Goal: Task Accomplishment & Management: Use online tool/utility

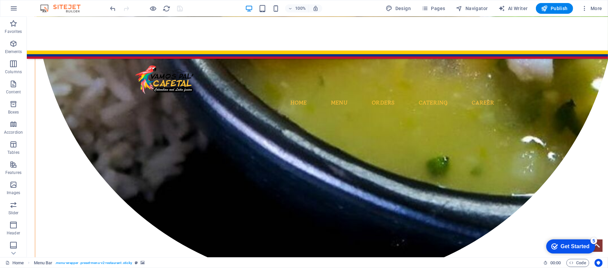
scroll to position [1543, 0]
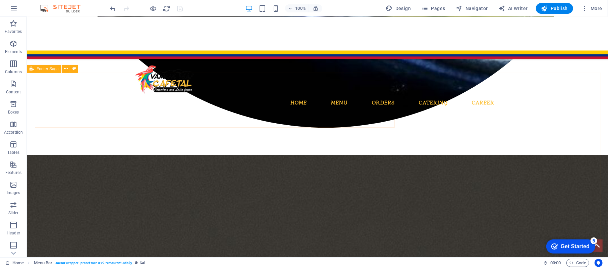
click at [39, 70] on span "Footer Saga" at bounding box center [48, 69] width 22 height 4
select select "footer"
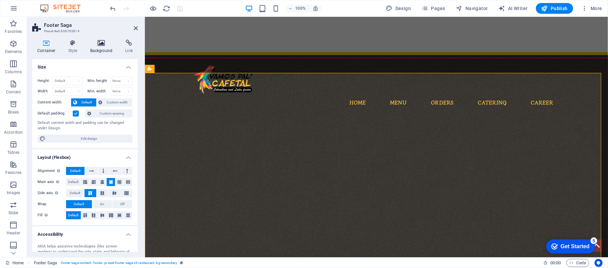
click at [107, 47] on h4 "Background" at bounding box center [102, 47] width 35 height 14
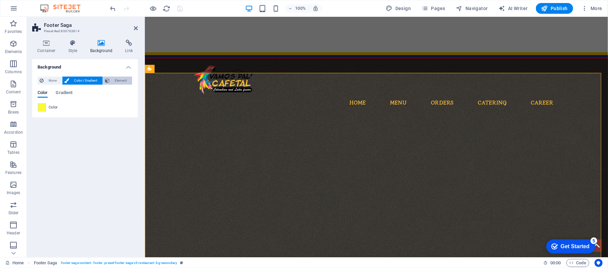
click at [115, 82] on span "Element" at bounding box center [121, 80] width 18 height 8
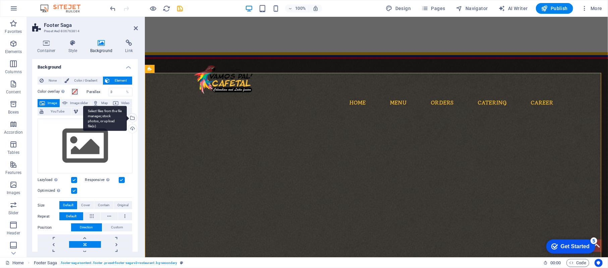
click at [132, 118] on div "Select files from the file manager, stock photos, or upload file(s)" at bounding box center [132, 118] width 10 height 10
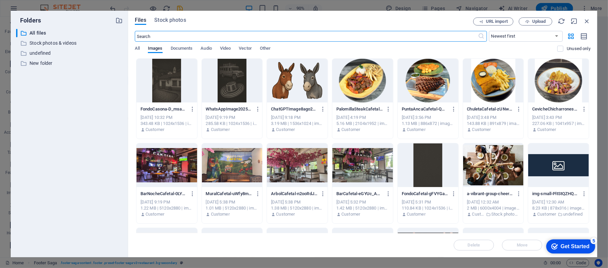
scroll to position [1471, 0]
click at [542, 20] on span "Upload" at bounding box center [539, 21] width 14 height 4
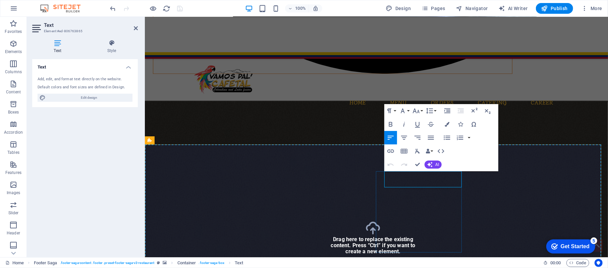
drag, startPoint x: 444, startPoint y: 180, endPoint x: 396, endPoint y: 161, distance: 51.7
click at [443, 127] on button "Colors" at bounding box center [447, 123] width 13 height 13
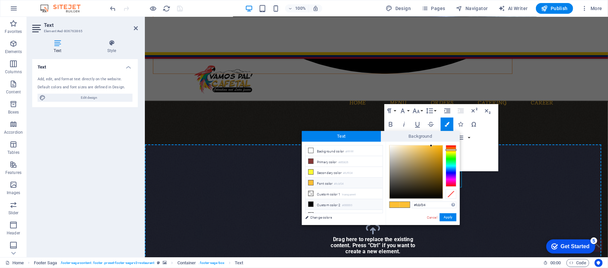
click at [340, 204] on li "Custom color 2 #000000" at bounding box center [343, 204] width 77 height 11
type input "#000000"
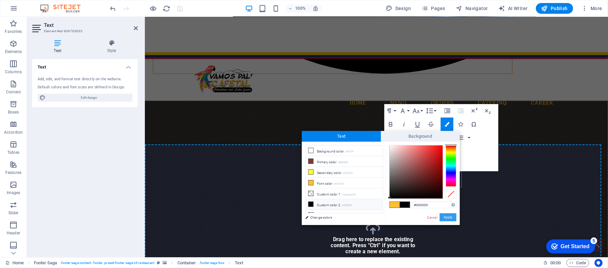
click at [446, 219] on button "Apply" at bounding box center [448, 217] width 17 height 8
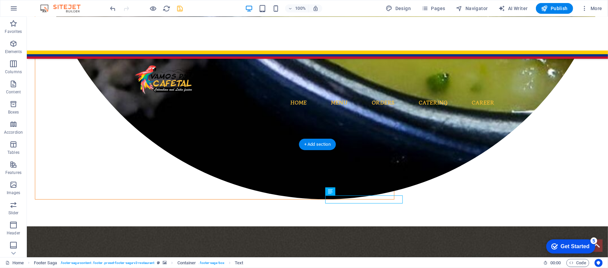
drag, startPoint x: 325, startPoint y: 197, endPoint x: 396, endPoint y: 197, distance: 71.1
drag, startPoint x: 356, startPoint y: 198, endPoint x: 200, endPoint y: 199, distance: 155.9
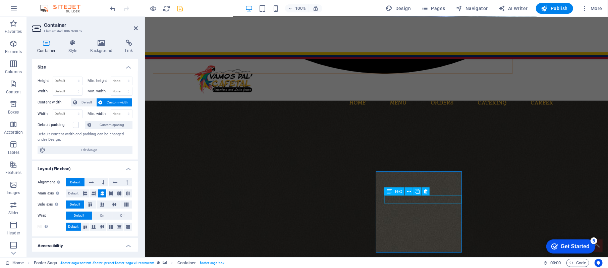
drag, startPoint x: 557, startPoint y: 215, endPoint x: 414, endPoint y: 201, distance: 143.1
click at [408, 190] on icon at bounding box center [409, 191] width 4 height 7
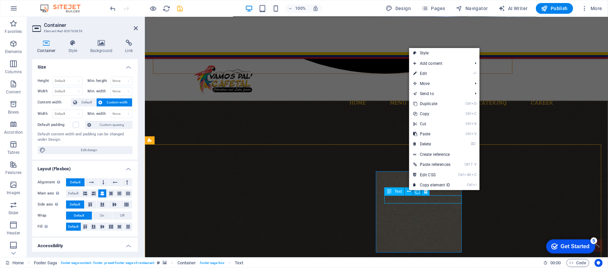
click at [401, 189] on span "Text" at bounding box center [397, 191] width 7 height 4
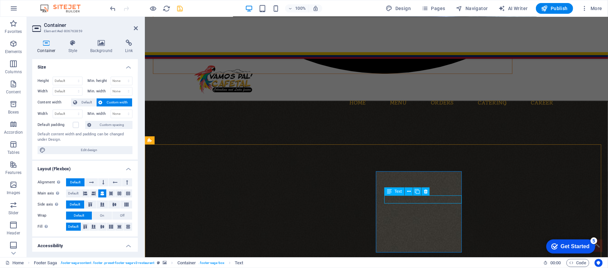
click at [401, 189] on span "Text" at bounding box center [397, 191] width 7 height 4
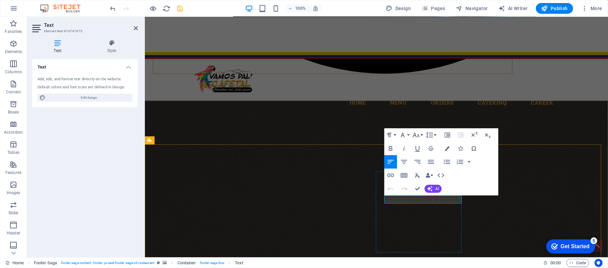
click at [448, 146] on icon "button" at bounding box center [447, 148] width 5 height 5
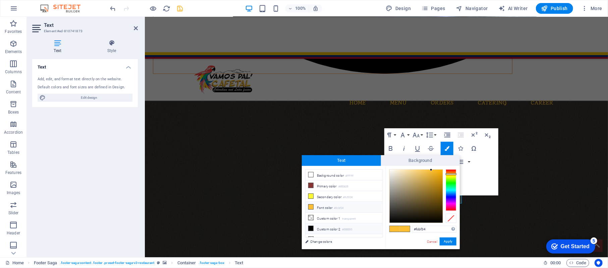
click at [341, 224] on li "Custom color 2 #000000" at bounding box center [343, 228] width 77 height 11
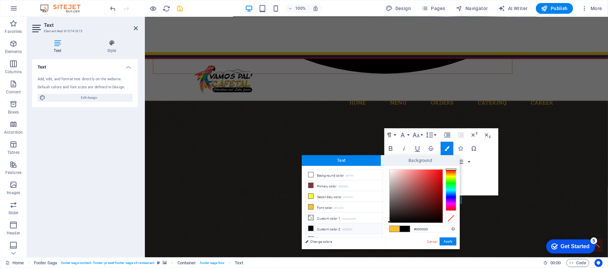
click at [341, 231] on li "Custom color 2 #000000" at bounding box center [343, 228] width 77 height 11
click at [446, 243] on button "Apply" at bounding box center [448, 241] width 17 height 8
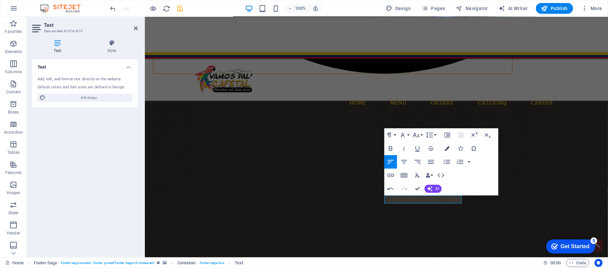
click at [449, 145] on button "Colors" at bounding box center [447, 147] width 13 height 13
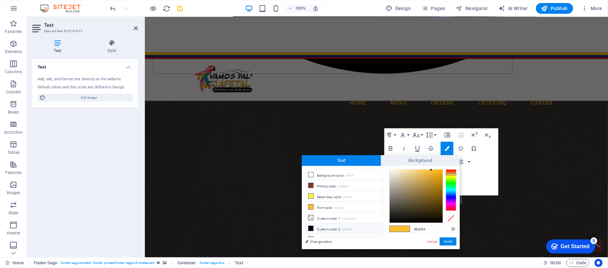
click at [353, 233] on li "Custom color 2 #000000" at bounding box center [343, 228] width 77 height 11
type input "#000000"
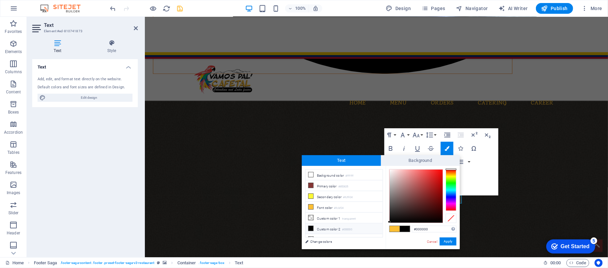
click at [350, 231] on small "#000000" at bounding box center [347, 229] width 10 height 5
click at [451, 239] on button "Apply" at bounding box center [448, 241] width 17 height 8
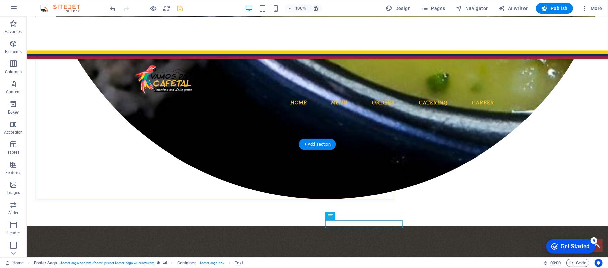
drag, startPoint x: 372, startPoint y: 182, endPoint x: 308, endPoint y: 164, distance: 66.3
click at [361, 165] on icon at bounding box center [362, 167] width 4 height 7
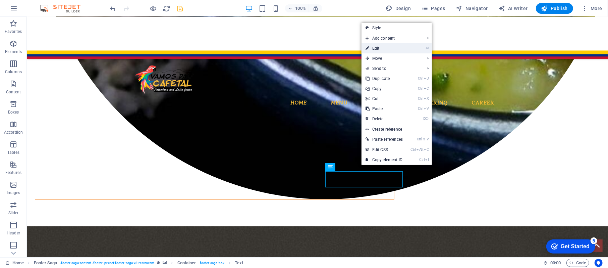
click at [381, 50] on link "⏎ Edit" at bounding box center [383, 48] width 45 height 10
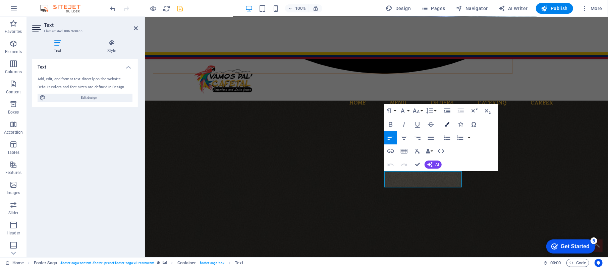
click at [447, 123] on icon "button" at bounding box center [447, 124] width 5 height 5
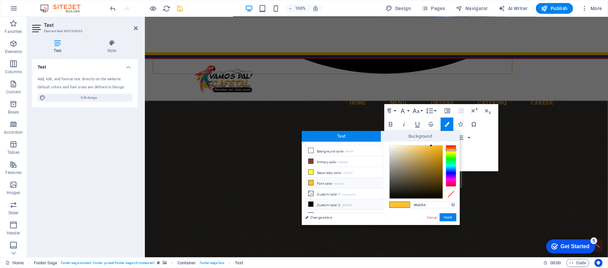
click at [352, 206] on small "#000000" at bounding box center [347, 205] width 10 height 5
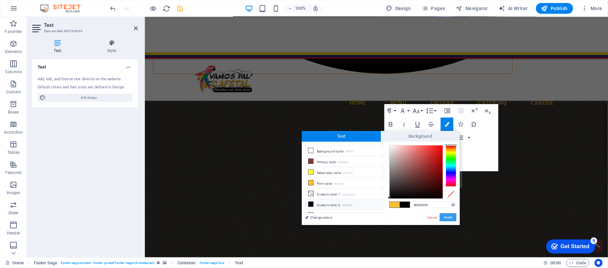
click at [444, 218] on button "Apply" at bounding box center [448, 217] width 17 height 8
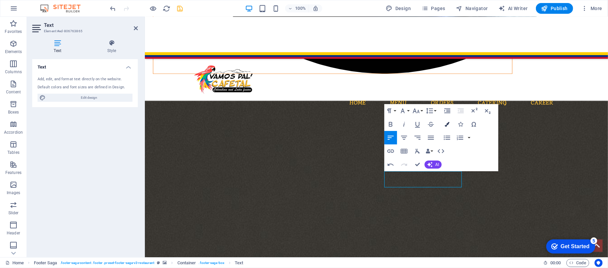
click at [447, 125] on icon "button" at bounding box center [447, 124] width 5 height 5
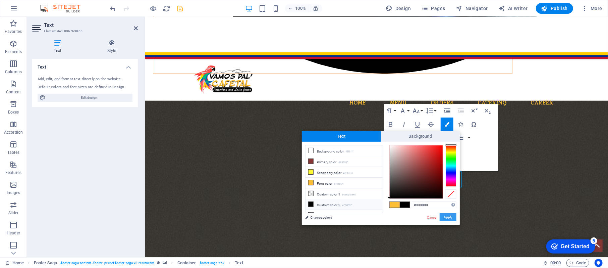
click at [450, 219] on button "Apply" at bounding box center [448, 217] width 17 height 8
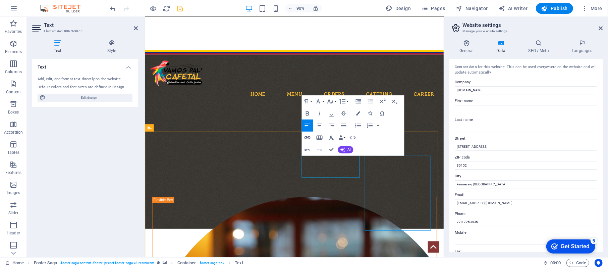
scroll to position [1426, 0]
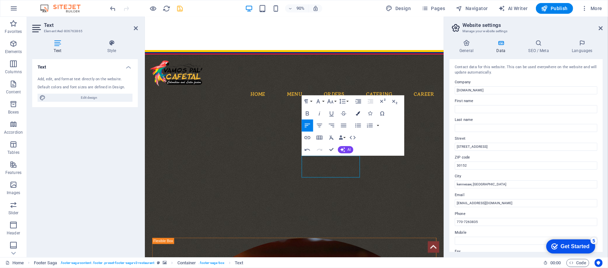
click at [359, 113] on icon "button" at bounding box center [358, 113] width 4 height 4
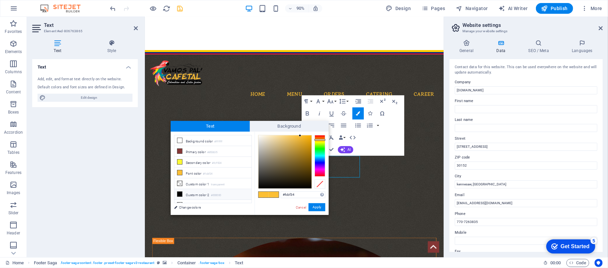
click at [208, 198] on li "Custom color 2 #000000" at bounding box center [212, 194] width 77 height 11
type input "#000000"
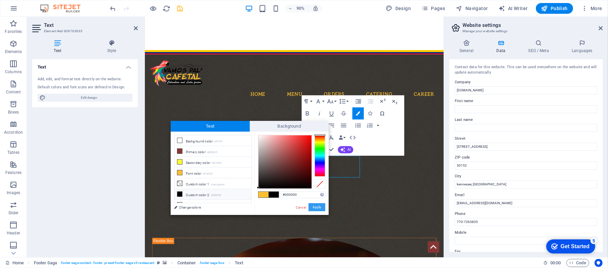
click at [317, 208] on button "Apply" at bounding box center [316, 207] width 17 height 8
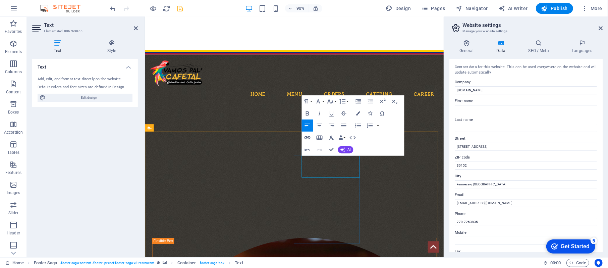
click at [355, 116] on button "Colors" at bounding box center [357, 113] width 11 height 12
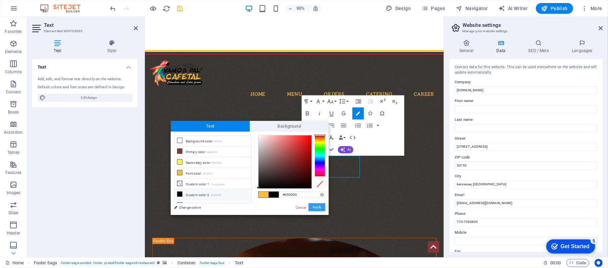
click at [314, 204] on button "Apply" at bounding box center [316, 207] width 17 height 8
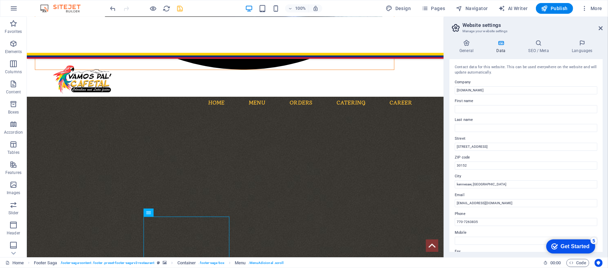
drag, startPoint x: 436, startPoint y: 212, endPoint x: 441, endPoint y: 224, distance: 13.3
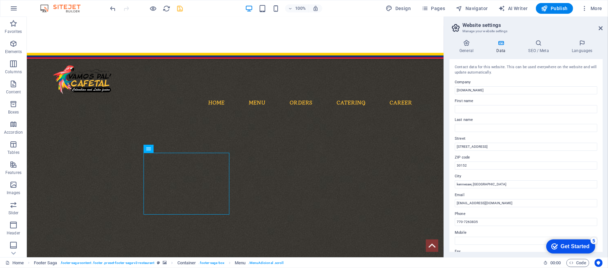
scroll to position [1504, 0]
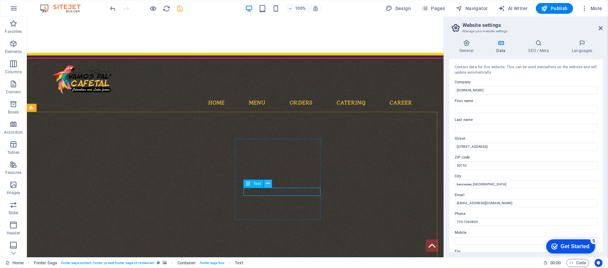
click at [269, 184] on icon at bounding box center [268, 183] width 4 height 7
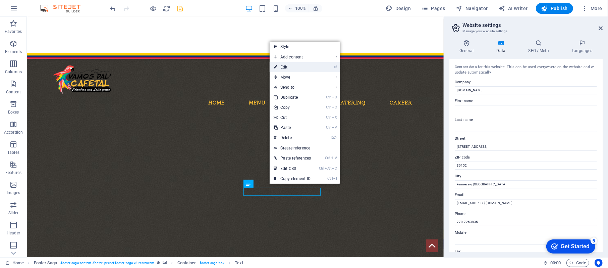
click at [284, 66] on link "⏎ Edit" at bounding box center [292, 67] width 45 height 10
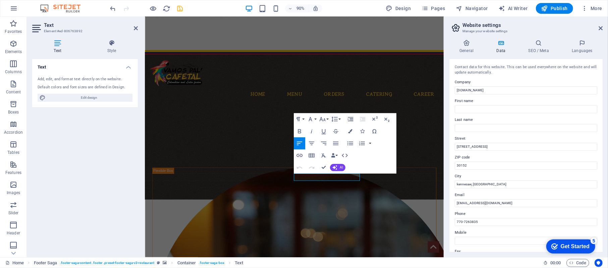
scroll to position [1471, 0]
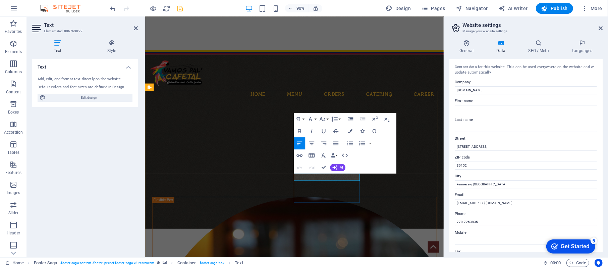
click at [349, 129] on icon "button" at bounding box center [350, 131] width 4 height 4
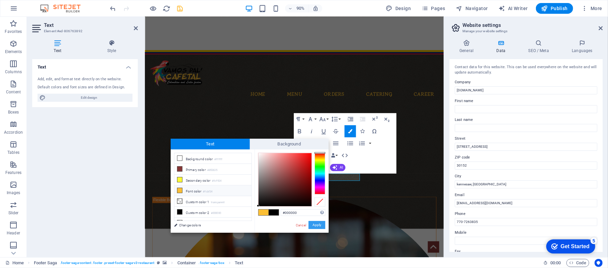
click at [314, 222] on button "Apply" at bounding box center [316, 225] width 17 height 8
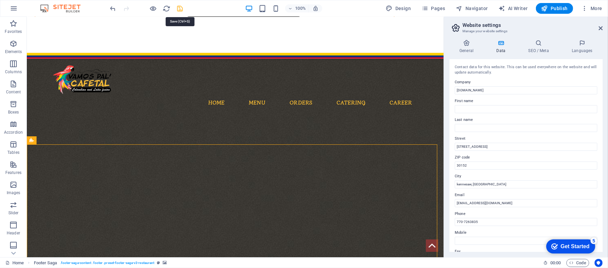
click at [180, 10] on icon "save" at bounding box center [180, 9] width 8 height 8
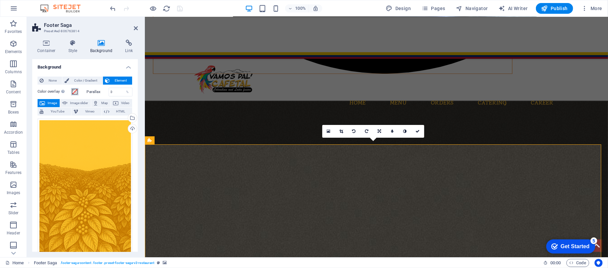
click at [75, 91] on span at bounding box center [74, 91] width 5 height 5
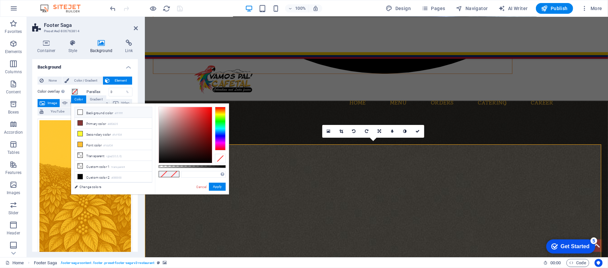
click at [90, 113] on li "Background color #ffffff" at bounding box center [113, 112] width 77 height 11
click at [100, 152] on li "Transparent rgba(0,0,0,.0)" at bounding box center [113, 155] width 77 height 11
click at [104, 148] on li "Font color #fcbf34" at bounding box center [113, 144] width 77 height 11
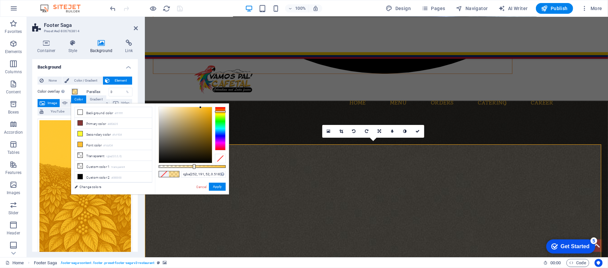
drag, startPoint x: 227, startPoint y: 165, endPoint x: 193, endPoint y: 168, distance: 33.7
click at [193, 168] on div "rgba(252, 191, 52, 0.518) Supported formats #0852ed rgb(8, 82, 237) rgba(8, 82,…" at bounding box center [192, 197] width 74 height 188
click at [109, 117] on li "Background color #ffffff" at bounding box center [113, 112] width 77 height 11
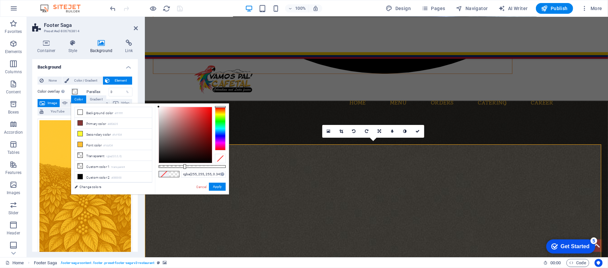
type input "rgba(255, 255, 255, 0.333)"
drag, startPoint x: 196, startPoint y: 166, endPoint x: 181, endPoint y: 166, distance: 15.1
click at [181, 166] on div at bounding box center [192, 166] width 67 height 3
drag, startPoint x: 137, startPoint y: 74, endPoint x: 137, endPoint y: 178, distance: 103.3
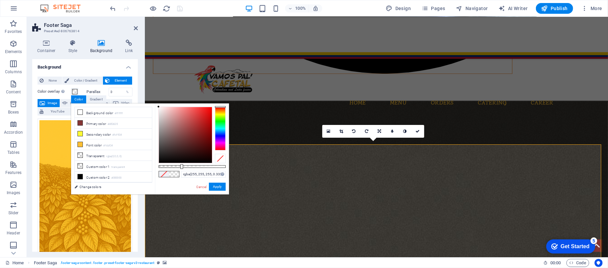
click at [137, 178] on body "[DOMAIN_NAME] Home Favorites Elements Columns Content Boxes Accordion Tables Fe…" at bounding box center [304, 134] width 608 height 268
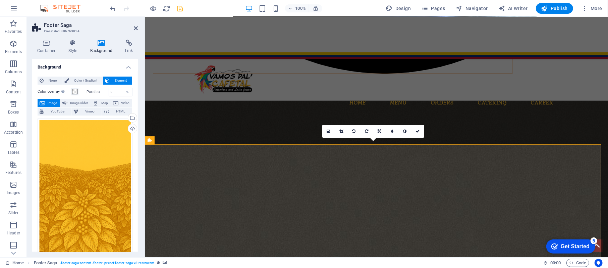
scroll to position [140, 0]
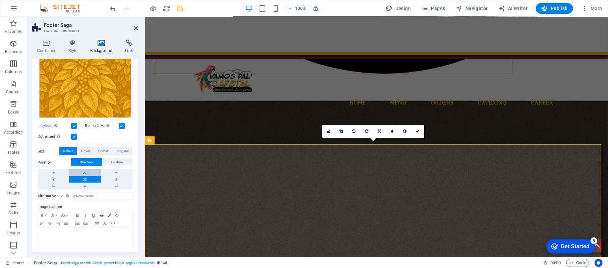
click at [82, 170] on link at bounding box center [85, 172] width 32 height 7
click at [179, 5] on icon "save" at bounding box center [180, 9] width 8 height 8
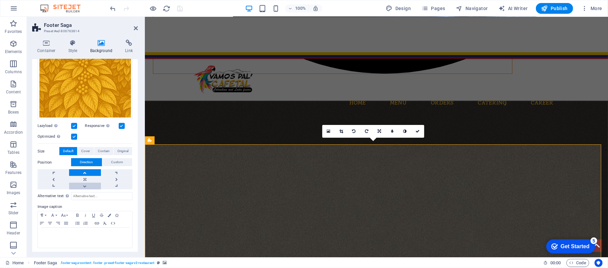
click at [84, 182] on link at bounding box center [85, 185] width 32 height 7
click at [182, 6] on icon "save" at bounding box center [180, 9] width 8 height 8
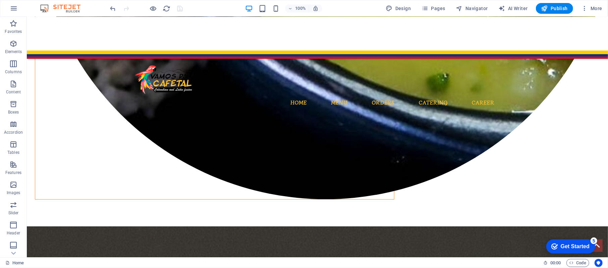
scroll to position [1543, 0]
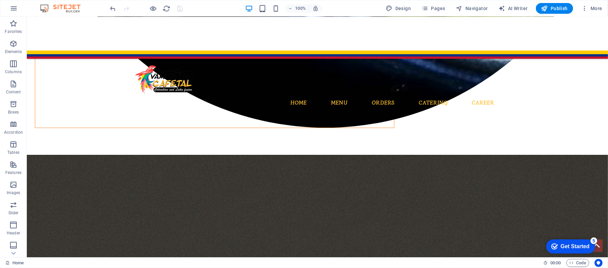
drag, startPoint x: 606, startPoint y: 217, endPoint x: 634, endPoint y: 276, distance: 64.8
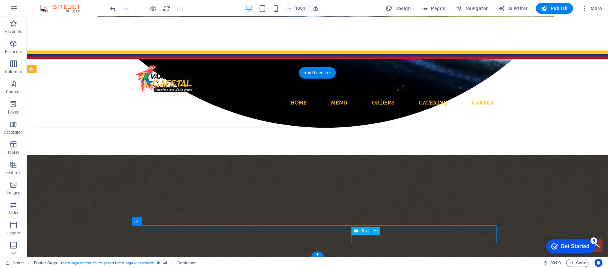
click at [373, 230] on button at bounding box center [376, 231] width 8 height 8
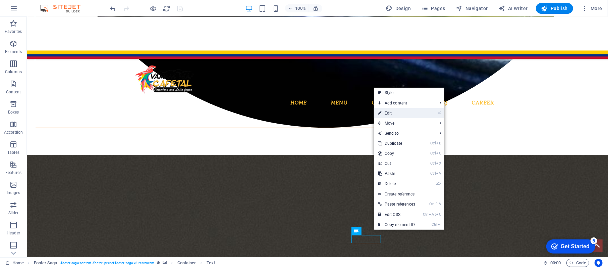
click at [392, 114] on link "⏎ Edit" at bounding box center [396, 113] width 45 height 10
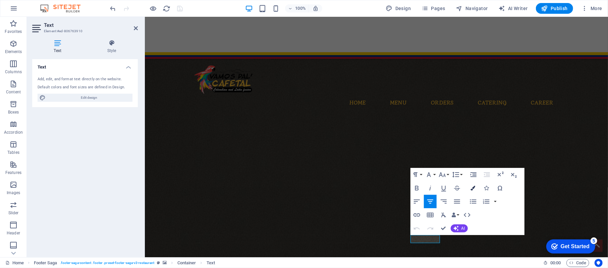
click at [472, 187] on icon "button" at bounding box center [473, 187] width 5 height 5
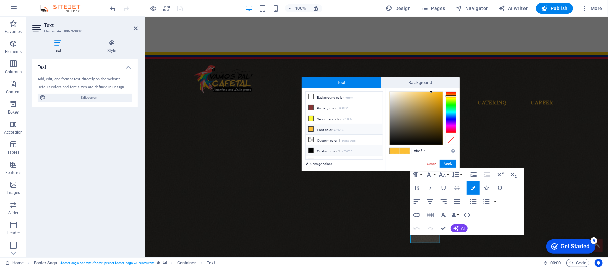
click at [333, 148] on li "Custom color 2 #000000" at bounding box center [343, 150] width 77 height 11
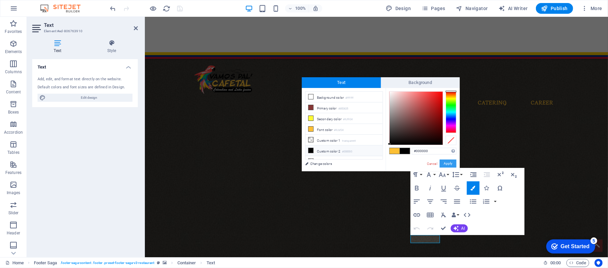
click at [447, 163] on button "Apply" at bounding box center [448, 163] width 17 height 8
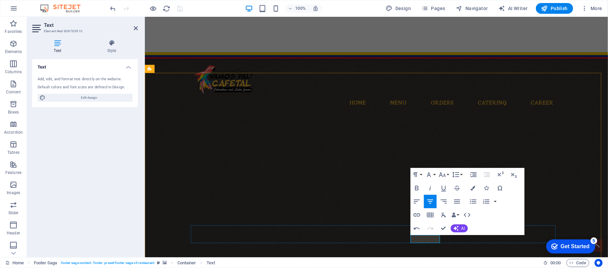
click at [477, 185] on button "Colors" at bounding box center [473, 187] width 13 height 13
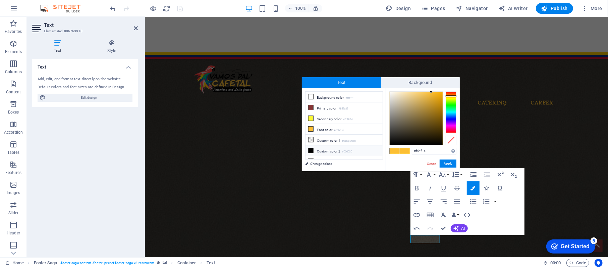
click at [333, 150] on li "Custom color 2 #000000" at bounding box center [343, 150] width 77 height 11
type input "#000000"
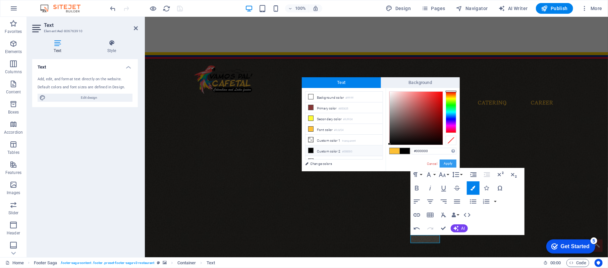
click at [446, 161] on button "Apply" at bounding box center [448, 163] width 17 height 8
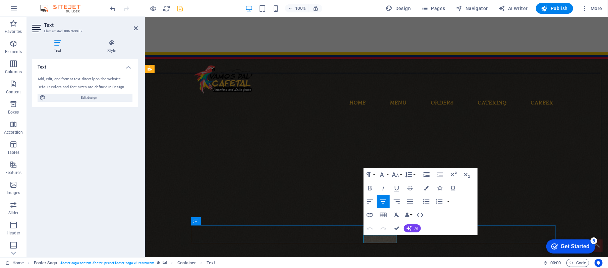
click at [428, 184] on button "Colors" at bounding box center [426, 187] width 13 height 13
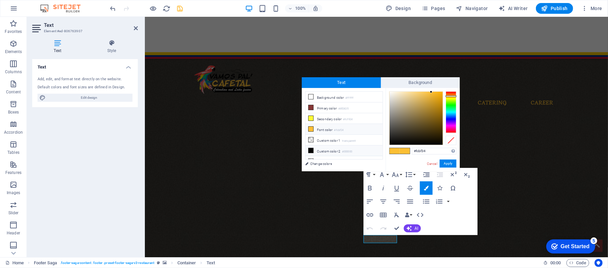
click at [341, 151] on li "Custom color 2 #000000" at bounding box center [343, 150] width 77 height 11
type input "#000000"
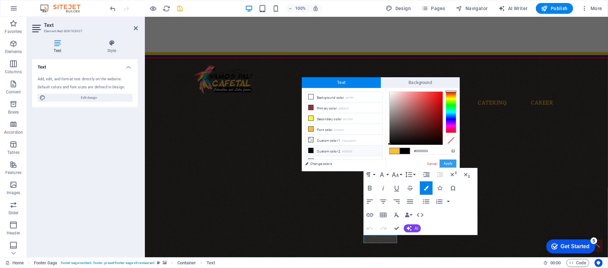
click at [450, 162] on button "Apply" at bounding box center [448, 163] width 17 height 8
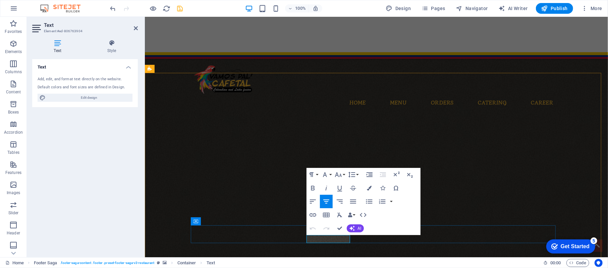
click at [369, 187] on icon "button" at bounding box center [369, 187] width 5 height 5
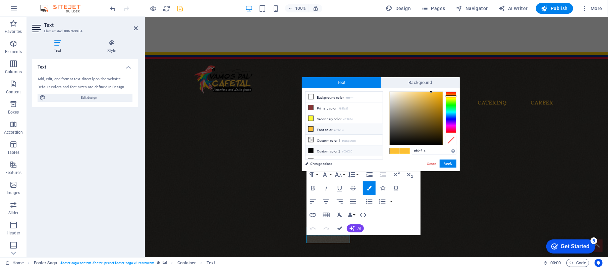
click at [335, 152] on li "Custom color 2 #000000" at bounding box center [343, 150] width 77 height 11
type input "#000000"
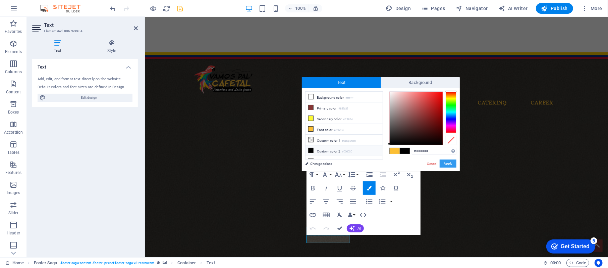
click at [443, 162] on button "Apply" at bounding box center [448, 163] width 17 height 8
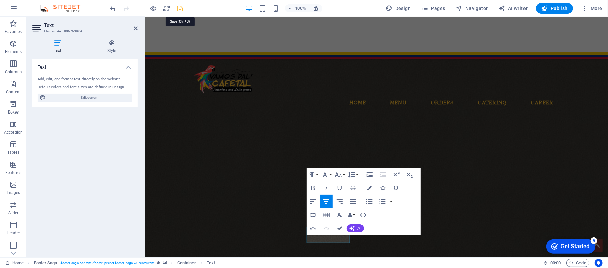
click at [178, 9] on icon "save" at bounding box center [180, 9] width 8 height 8
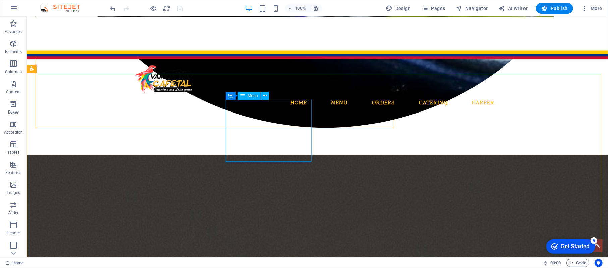
click at [250, 99] on div "Menu" at bounding box center [249, 96] width 23 height 8
click at [264, 97] on icon at bounding box center [265, 95] width 4 height 7
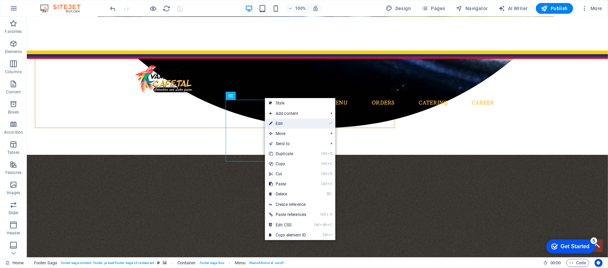
click at [282, 121] on link "⏎ Edit" at bounding box center [287, 123] width 45 height 10
select select
select select "1"
select select
select select "3"
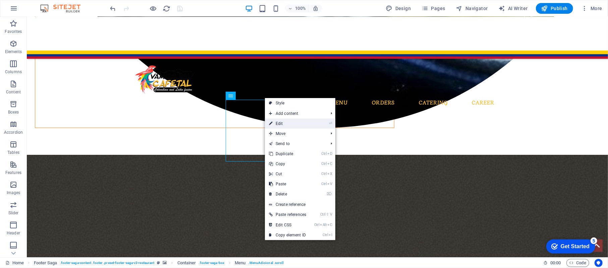
select select
select select "2"
select select
select select "5"
select select
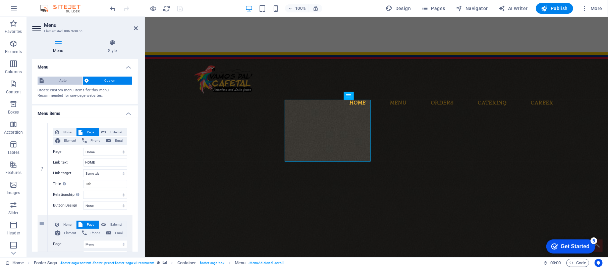
click at [69, 77] on span "Auto" at bounding box center [63, 80] width 35 height 8
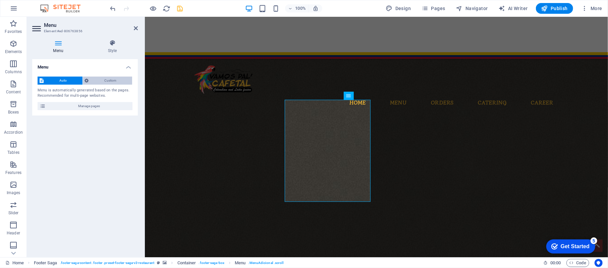
click at [90, 77] on button "Custom" at bounding box center [108, 80] width 50 height 8
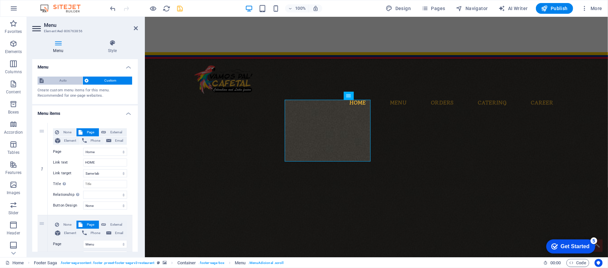
click at [68, 81] on span "Auto" at bounding box center [63, 80] width 35 height 8
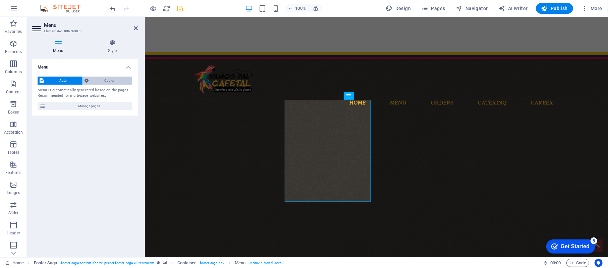
click at [89, 81] on button "Custom" at bounding box center [108, 80] width 50 height 8
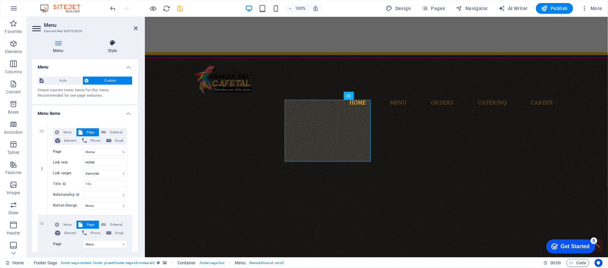
click at [115, 47] on h4 "Style" at bounding box center [112, 47] width 51 height 14
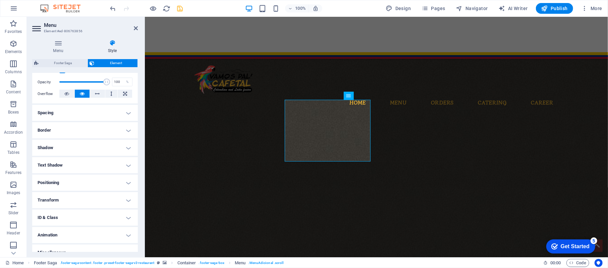
scroll to position [105, 0]
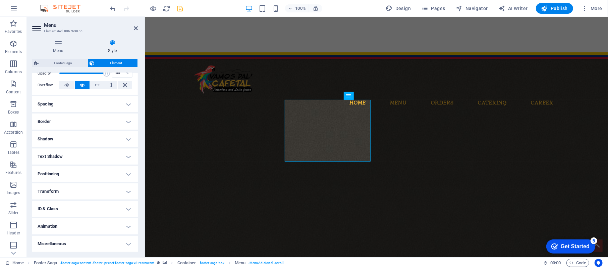
click at [77, 204] on h4 "ID & Class" at bounding box center [85, 208] width 106 height 16
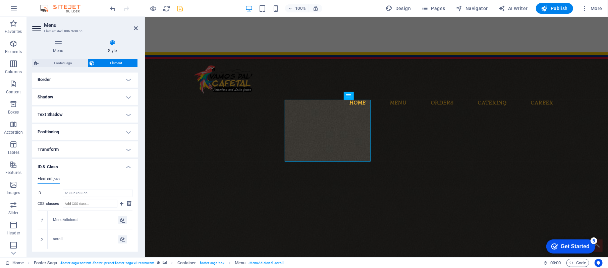
scroll to position [157, 0]
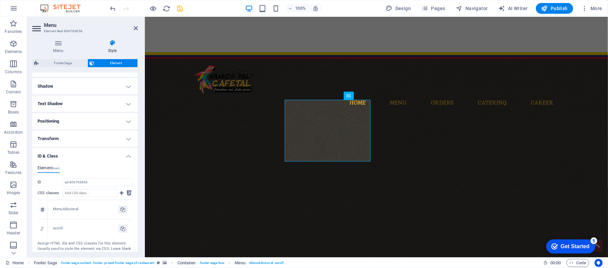
click at [62, 212] on div "MenuAdicional" at bounding box center [90, 209] width 85 height 19
click at [74, 210] on div "MenuAdicional" at bounding box center [85, 209] width 65 height 6
drag, startPoint x: 136, startPoint y: 213, endPoint x: 135, endPoint y: 232, distance: 19.1
click at [135, 232] on div "Element (nav) ID ed-806763856 CSS classes 1 MenuAdicional 2 scroll Assign HTML …" at bounding box center [85, 211] width 106 height 102
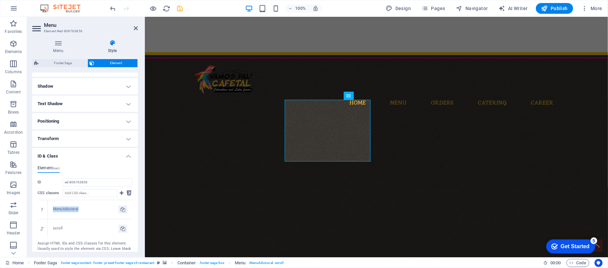
click at [135, 234] on div "Element (nav) ID ed-806763856 CSS classes 1 MenuAdicional 2 scroll Assign HTML …" at bounding box center [85, 211] width 106 height 102
click at [67, 48] on h4 "Menu" at bounding box center [59, 47] width 55 height 14
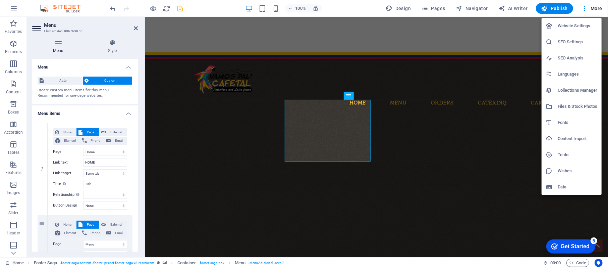
click at [432, 6] on div at bounding box center [304, 134] width 608 height 268
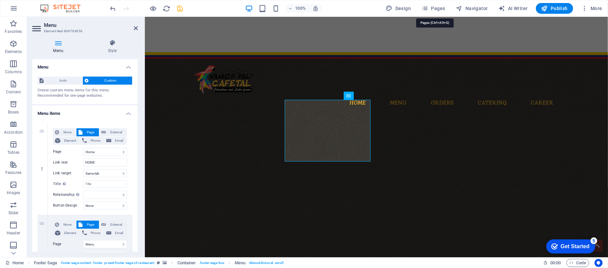
click at [432, 6] on span "Pages" at bounding box center [432, 8] width 23 height 7
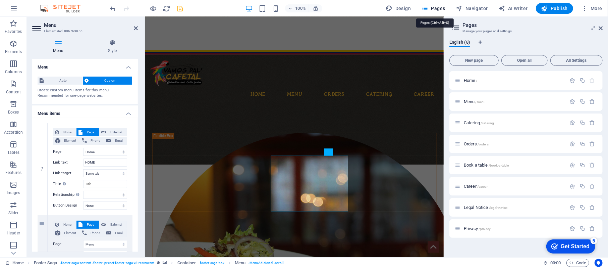
scroll to position [1471, 0]
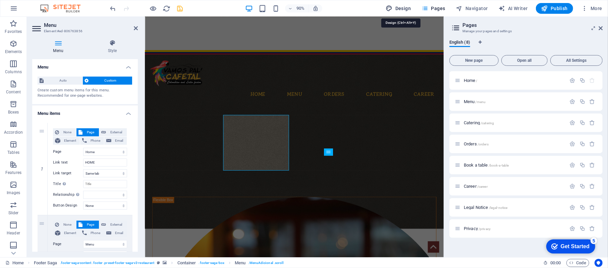
select select "rem"
select select "400"
select select "px"
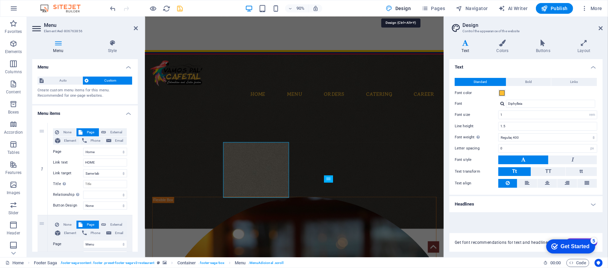
scroll to position [1442, 0]
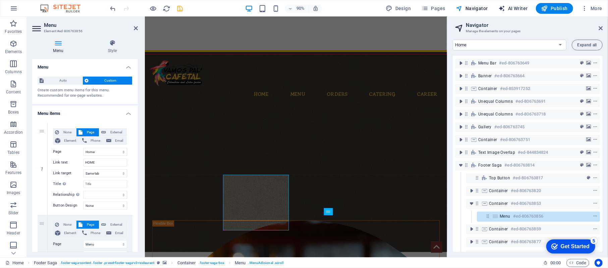
scroll to position [1405, 0]
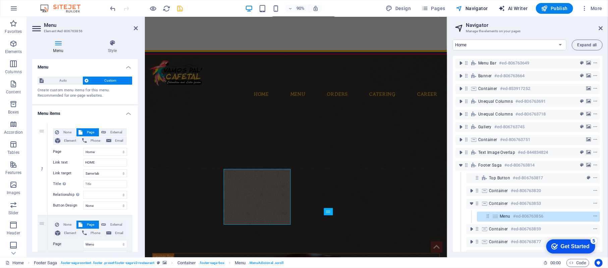
select select "English"
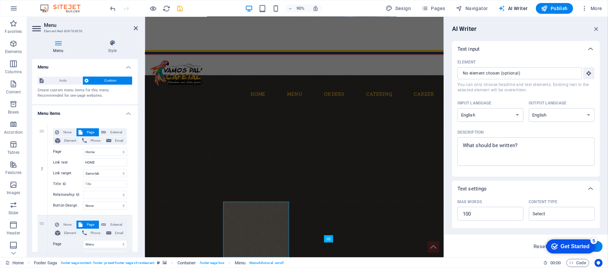
scroll to position [0, 0]
click at [587, 7] on icon "button" at bounding box center [584, 8] width 7 height 7
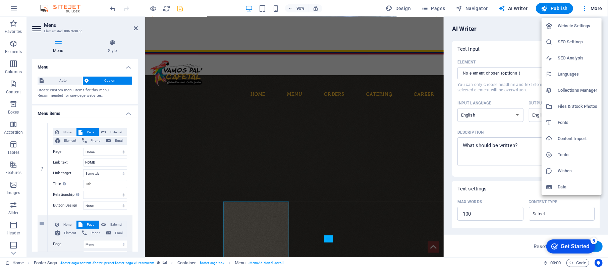
drag, startPoint x: 212, startPoint y: 58, endPoint x: 183, endPoint y: 196, distance: 141.5
click at [183, 196] on div at bounding box center [304, 134] width 608 height 268
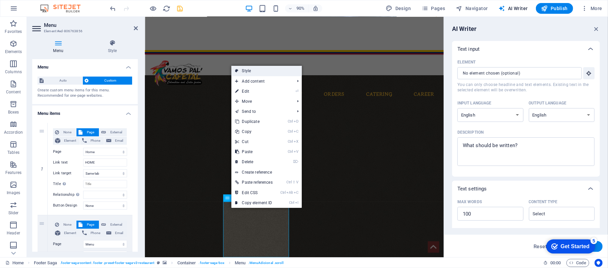
click at [259, 71] on link "Style" at bounding box center [266, 71] width 70 height 10
select select "rem"
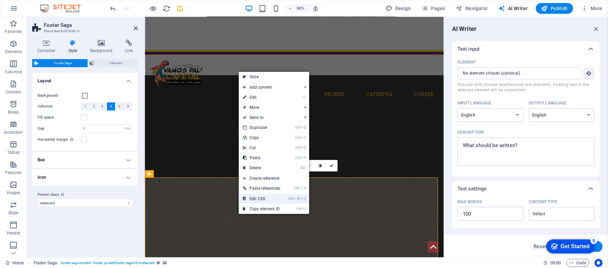
click at [255, 196] on link "Ctrl Alt C Edit CSS" at bounding box center [261, 198] width 45 height 10
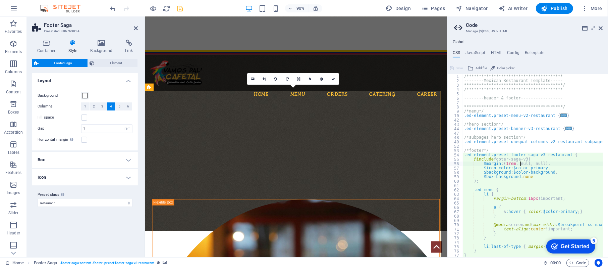
click at [522, 165] on div "**********" at bounding box center [545, 167] width 165 height 187
type textarea "$margin: (1rem, null, null),"
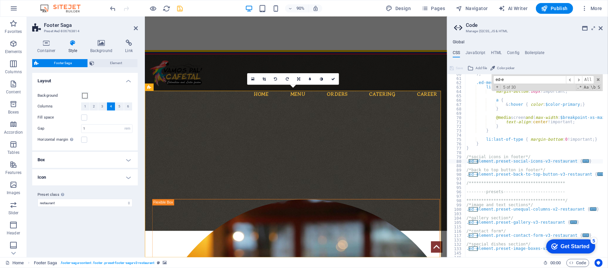
scroll to position [107, 0]
type input "ed-menu"
click at [598, 77] on span at bounding box center [598, 79] width 5 height 5
type textarea ".ed-menu {"
click at [552, 96] on div "**********" at bounding box center [547, 165] width 165 height 187
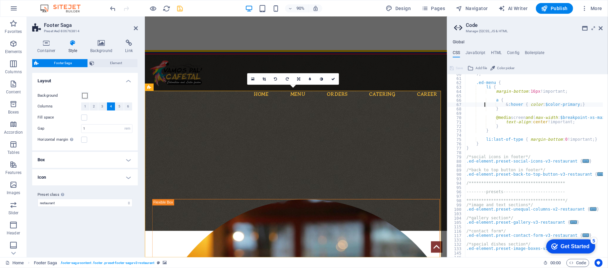
type textarea "}"
type textarea "@media screen and(max-width: $breakpoint-xs-max) {"
type textarea "&:hover { color: $color-primary; }"
paste input "element.preset-footer-saga-v3-restaurant a:hove"
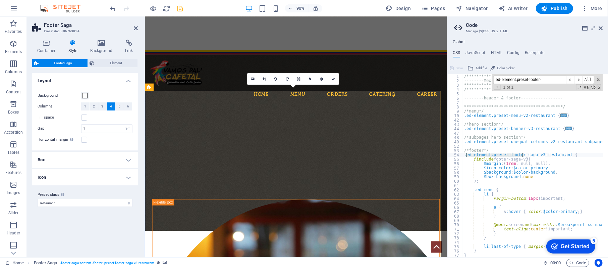
type input "ed-element.preset-footer-"
click at [529, 179] on div "**********" at bounding box center [545, 167] width 165 height 187
type textarea ");"
type textarea "margin-bottom: 16px!important;"
type textarea "}"
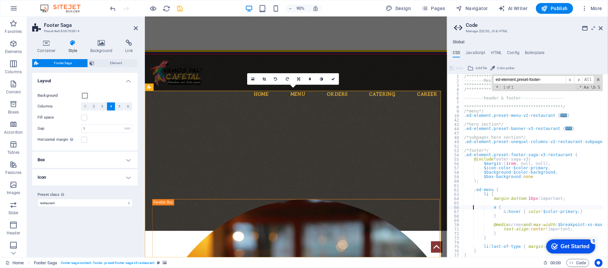
type textarea "}"
type textarea ".ed-element.preset-social-icons-v3-restaurant {"
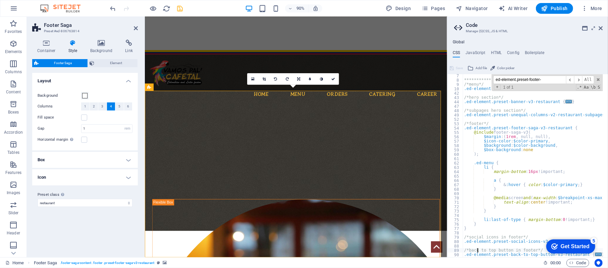
type textarea ".ed-element.preset-back-to-top-button-v3-restaurant {"
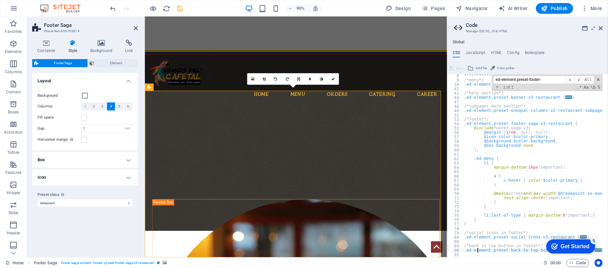
scroll to position [31, 0]
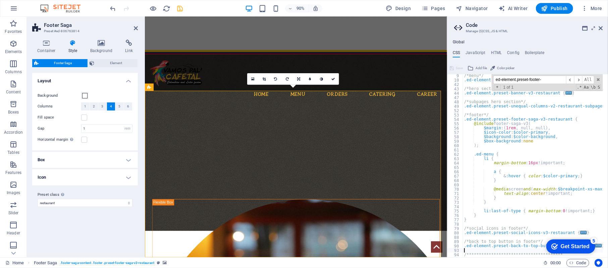
type textarea "**********"
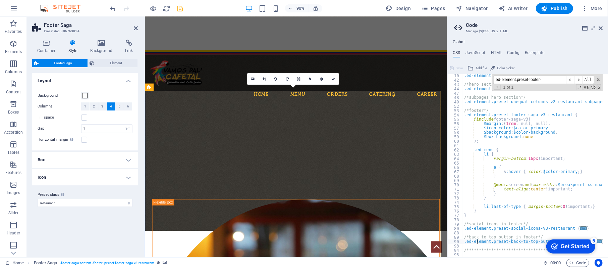
type textarea "/*back to top button in footer*/"
type textarea "/*social icons in footer*/"
type textarea "li:last-of-type { margin-bottom: 0!important; }"
type textarea "@media screen and(max-width: $breakpoint-xs-max) {"
type textarea "a {"
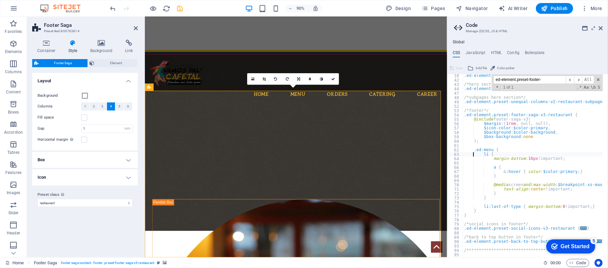
type textarea ".ed-menu {"
type textarea "@include footer-saga-v3("
drag, startPoint x: 700, startPoint y: 98, endPoint x: 425, endPoint y: 86, distance: 275.2
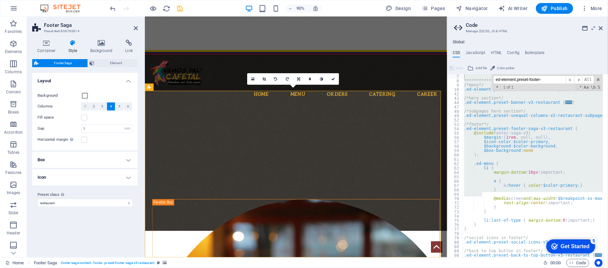
drag, startPoint x: 703, startPoint y: 95, endPoint x: 393, endPoint y: 86, distance: 310.6
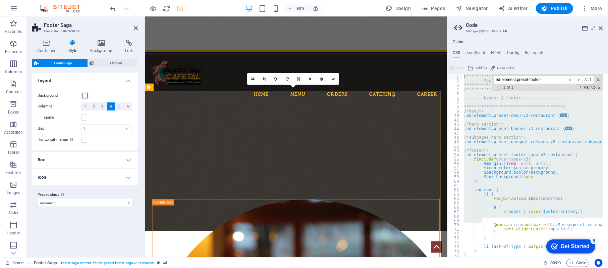
click at [546, 75] on input "ed-element.preset-footer-" at bounding box center [529, 79] width 73 height 8
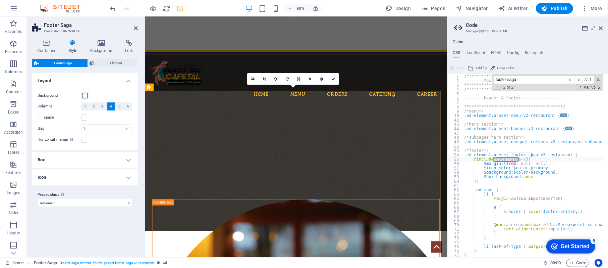
type input "footer-saga"
click at [477, 69] on span "Add file" at bounding box center [480, 68] width 11 height 8
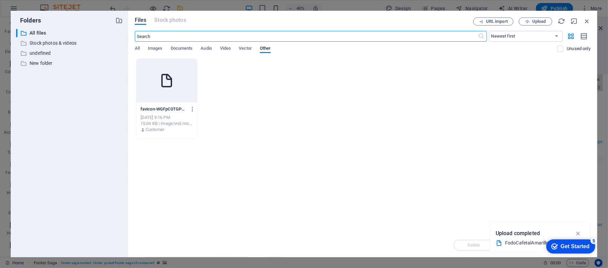
scroll to position [1319, 0]
click at [588, 19] on icon "button" at bounding box center [586, 20] width 7 height 7
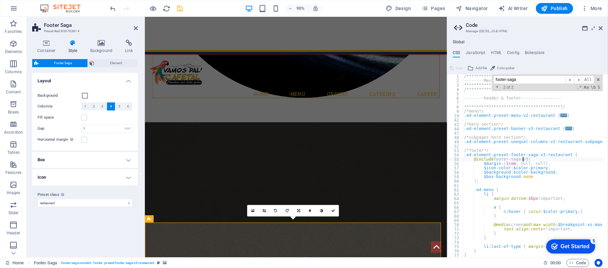
click at [522, 159] on div "**********" at bounding box center [545, 167] width 165 height 187
type textarea ");"
type textarea "margin-bottom: 16px!important;"
type textarea "}"
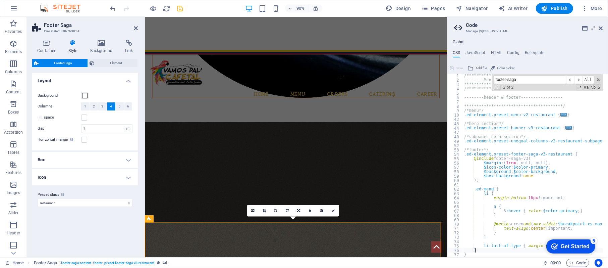
type textarea "}"
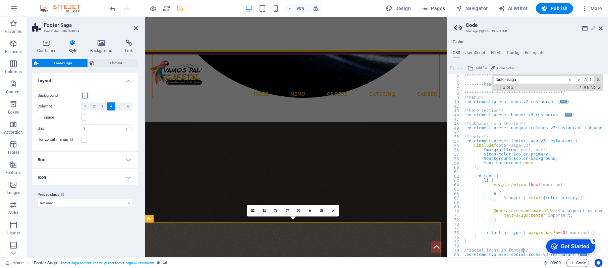
type textarea ".ed-element.preset-social-icons-v3-restaurant {"
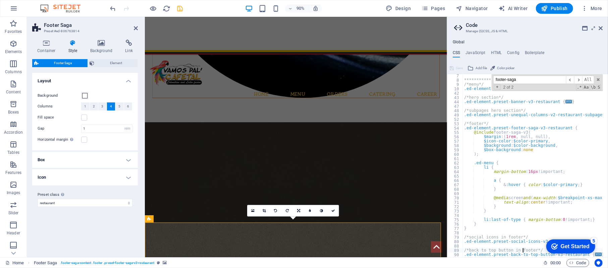
type textarea ".ed-element.preset-back-to-top-button-v3-restaurant {"
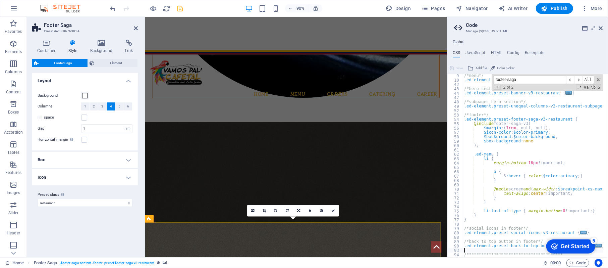
type textarea "**********"
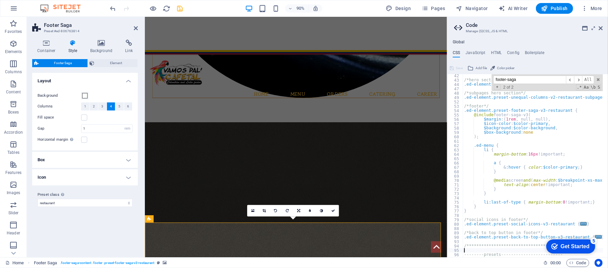
type textarea "--------presets-------------------------"
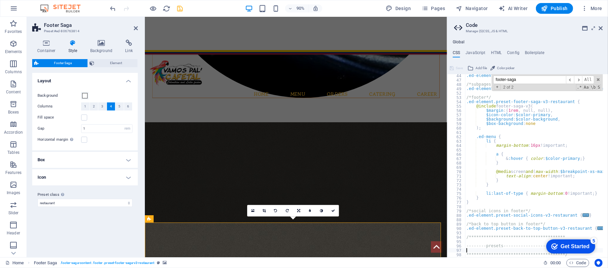
scroll to position [57, 0]
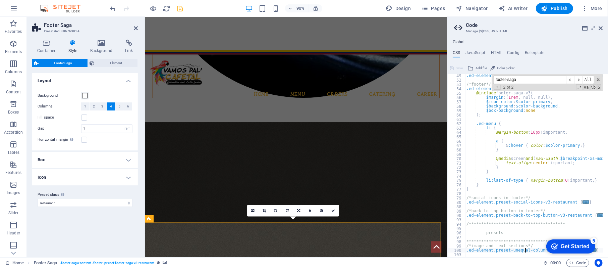
type textarea ".ed-element.preset-unequal-columns-v2-restaurant {"
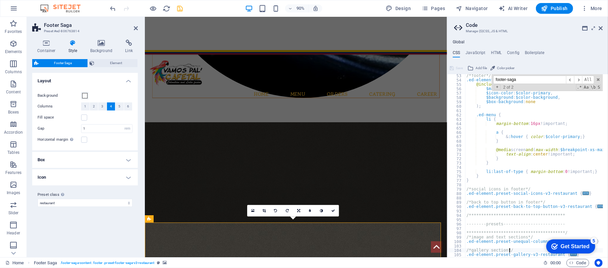
type textarea ".ed-element.preset-gallery-v3-restaurant {"
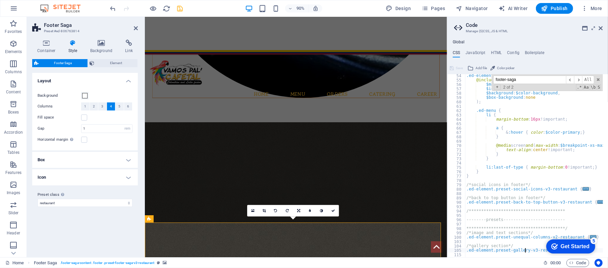
scroll to position [83, 0]
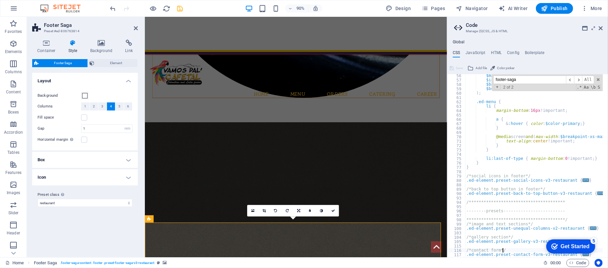
type textarea ".ed-element.preset-contact-form-v3-restaurant {"
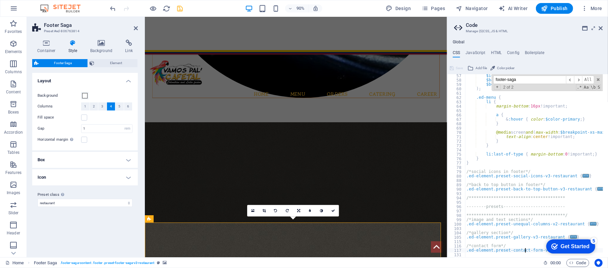
scroll to position [97, 0]
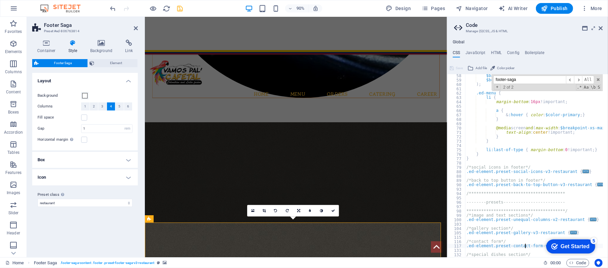
type textarea "/*contact form*/"
type textarea "/*gallery section*/"
type textarea "**********"
type textarea "--------presets-------------------------"
type textarea "**********"
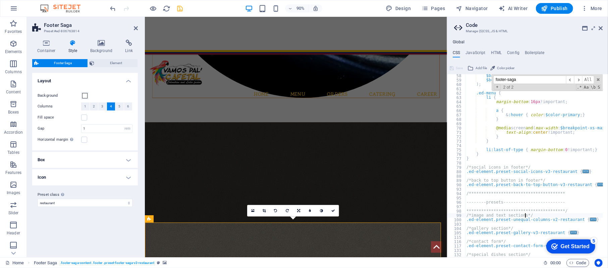
type textarea "/*back to top button in footer*/"
type textarea "/*social icons in footer*/"
type textarea "li:last-of-type { margin-bottom: 0!important; }"
type textarea "@media screen and(max-width: $breakpoint-xs-max) {"
type textarea "a {"
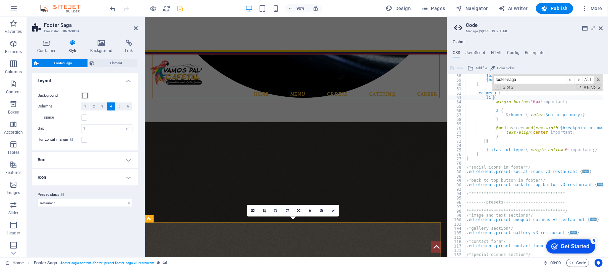
type textarea "margin-bottom: 16px!important;"
type textarea "}"
type textarea "@media screen and(max-width: $breakpoint-xs-max) {"
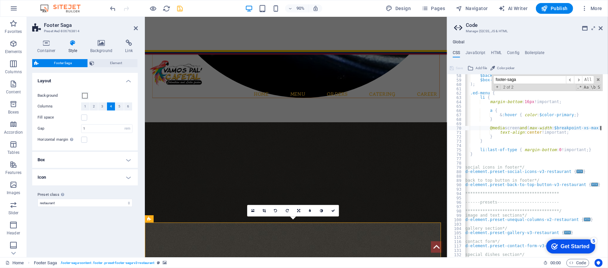
scroll to position [0, 6]
type textarea "a {"
type textarea ".ed-menu {"
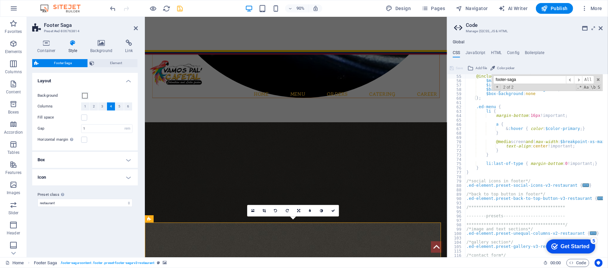
type textarea "/*footer*/"
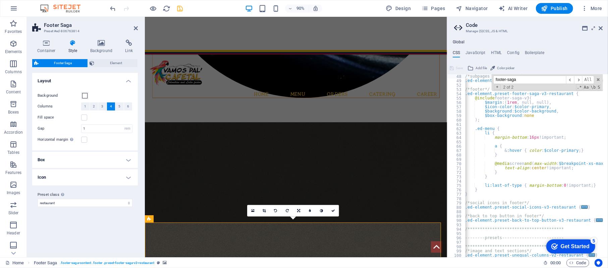
type textarea ".ed-element.preset-unequal-columns-v2-restaurant-subpages-hero-section {"
type textarea ");"
type textarea "margin-bottom: 16px!important;"
type textarea "a {"
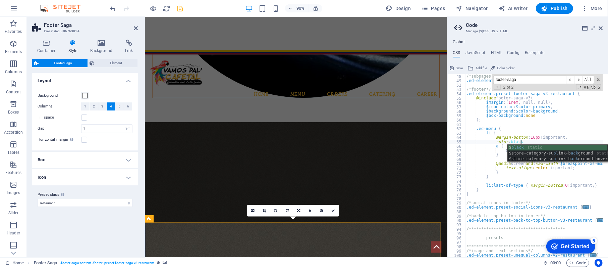
scroll to position [0, 5]
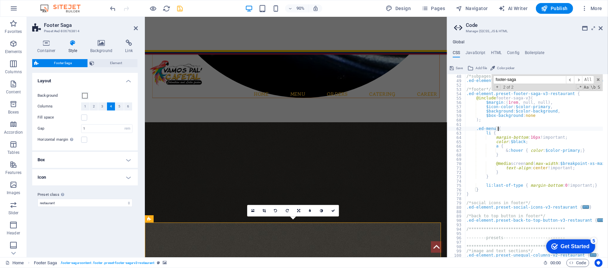
click at [563, 128] on div "/*subpages hero section*/ .ed-element.preset-unequal-columns-v2-restaurant-subp…" at bounding box center [547, 167] width 165 height 187
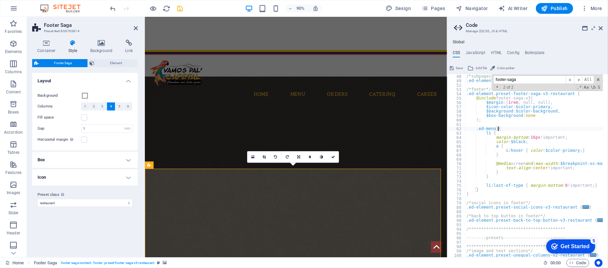
scroll to position [1400, 0]
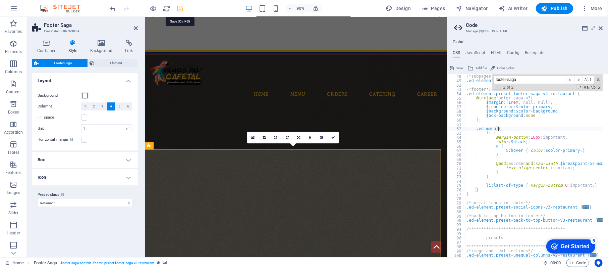
type textarea ".ed-menu {"
click at [180, 6] on icon "save" at bounding box center [180, 9] width 8 height 8
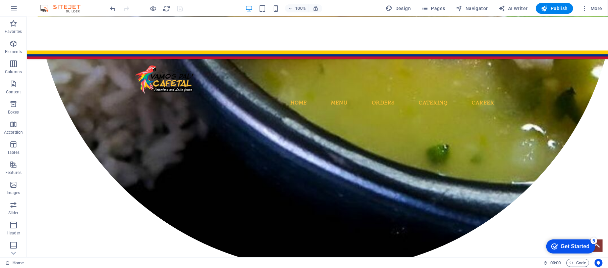
scroll to position [1543, 0]
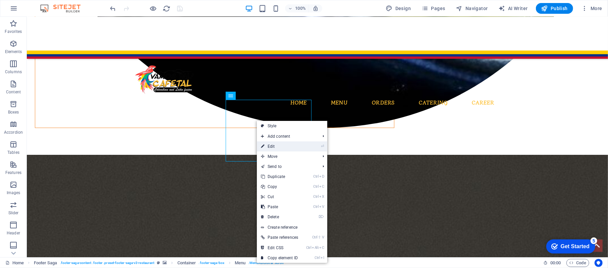
click at [278, 149] on link "⏎ Edit" at bounding box center [279, 146] width 45 height 10
select select
select select "1"
select select
select select "3"
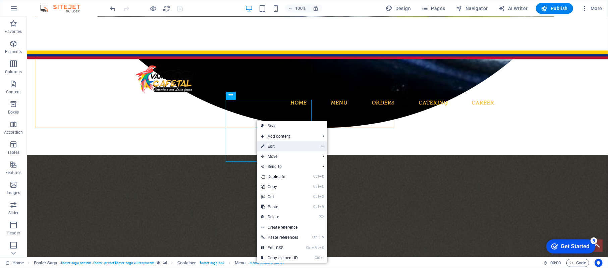
select select
select select "2"
select select
select select "5"
select select
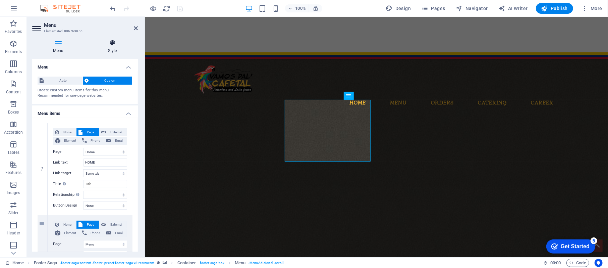
click at [105, 46] on icon at bounding box center [112, 43] width 51 height 7
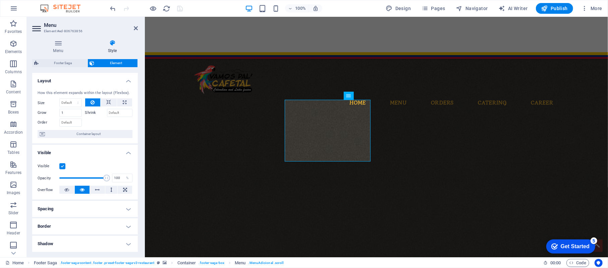
scroll to position [157, 0]
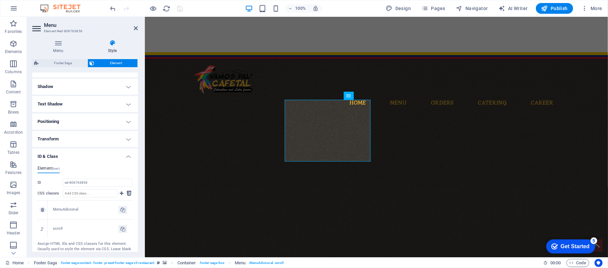
click at [71, 209] on div "MenuAdicional" at bounding box center [85, 210] width 65 height 6
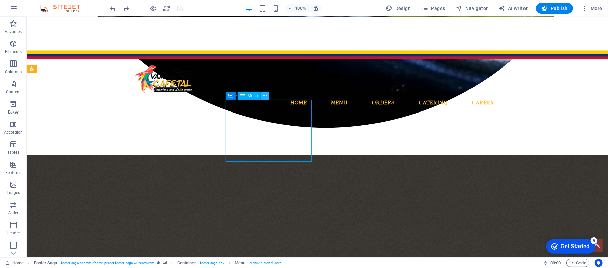
click at [265, 97] on icon at bounding box center [265, 95] width 4 height 7
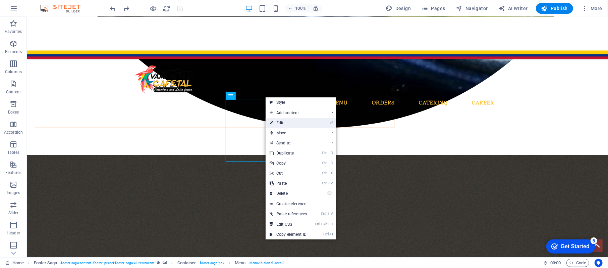
click at [273, 121] on link "⏎ Edit" at bounding box center [288, 123] width 45 height 10
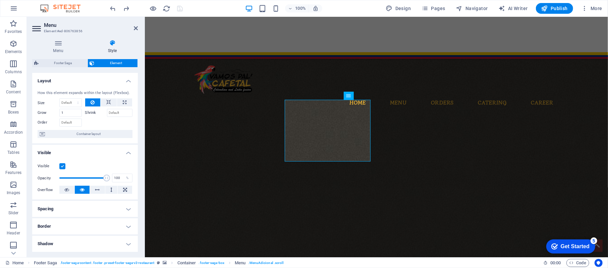
click at [135, 160] on div "Visible Opacity 100 % Overflow" at bounding box center [85, 178] width 106 height 43
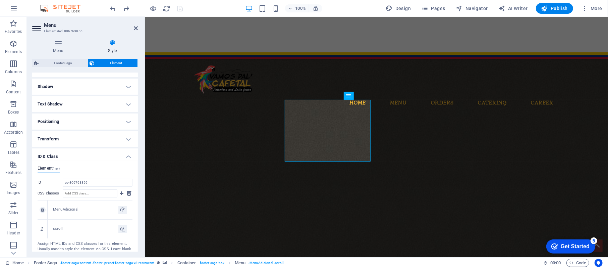
click at [72, 207] on div "MenuAdicional" at bounding box center [85, 210] width 65 height 6
click at [72, 211] on div "MenuAdicional" at bounding box center [85, 210] width 65 height 6
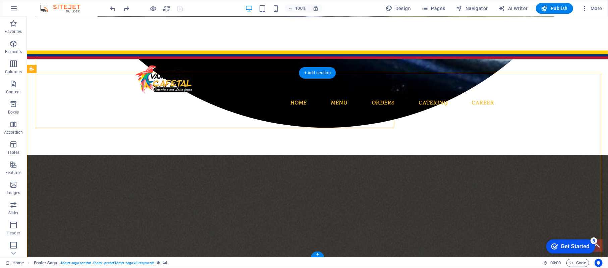
select select "rem"
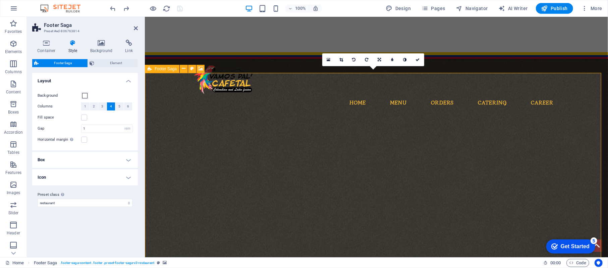
click at [152, 70] on icon at bounding box center [150, 69] width 4 height 8
click at [192, 67] on icon at bounding box center [192, 68] width 4 height 7
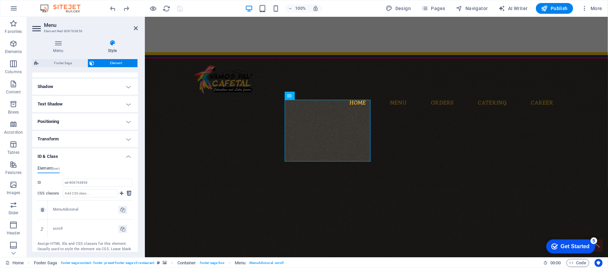
click at [72, 207] on div "MenuAdicional" at bounding box center [85, 210] width 65 height 6
click at [71, 209] on div "MenuAdicional" at bounding box center [85, 210] width 65 height 6
click at [62, 209] on div "MenuAdicional" at bounding box center [85, 210] width 65 height 6
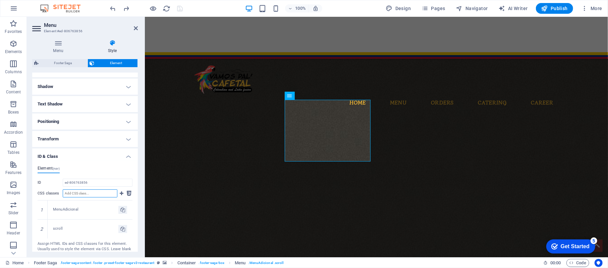
click at [86, 195] on input "CSS classes" at bounding box center [90, 193] width 55 height 8
type input "colo-user-2"
drag, startPoint x: 42, startPoint y: 246, endPoint x: 46, endPoint y: 203, distance: 42.8
click at [179, 7] on icon "save" at bounding box center [180, 9] width 8 height 8
